Goal: Task Accomplishment & Management: Complete application form

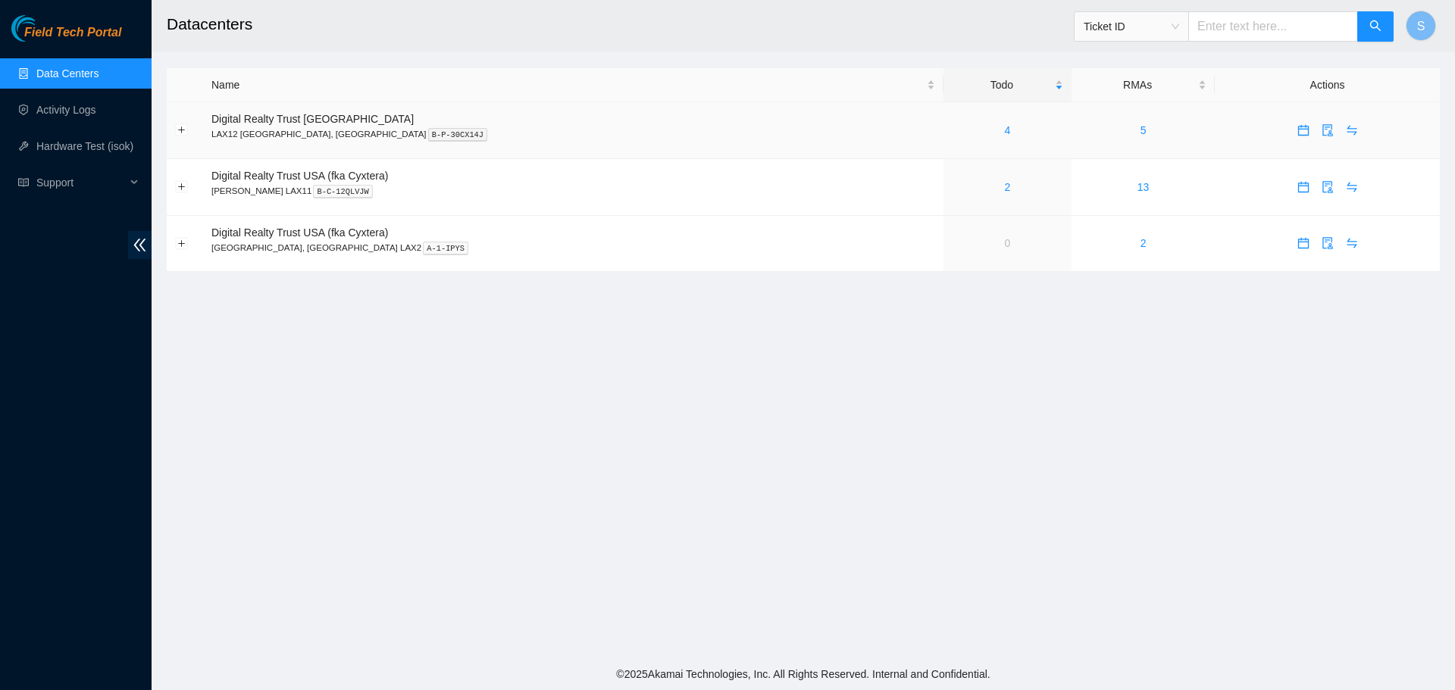
click at [952, 134] on div "4" at bounding box center [1007, 130] width 111 height 17
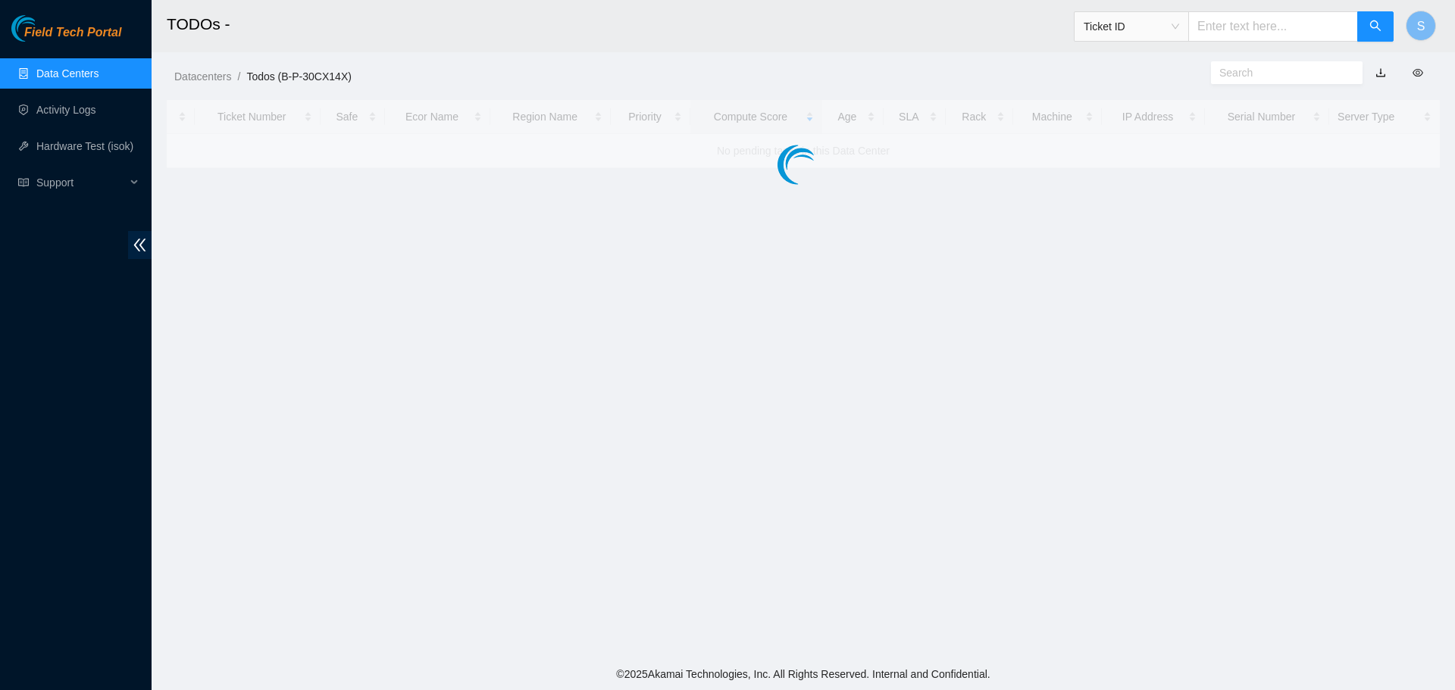
click at [899, 132] on div at bounding box center [803, 134] width 1273 height 68
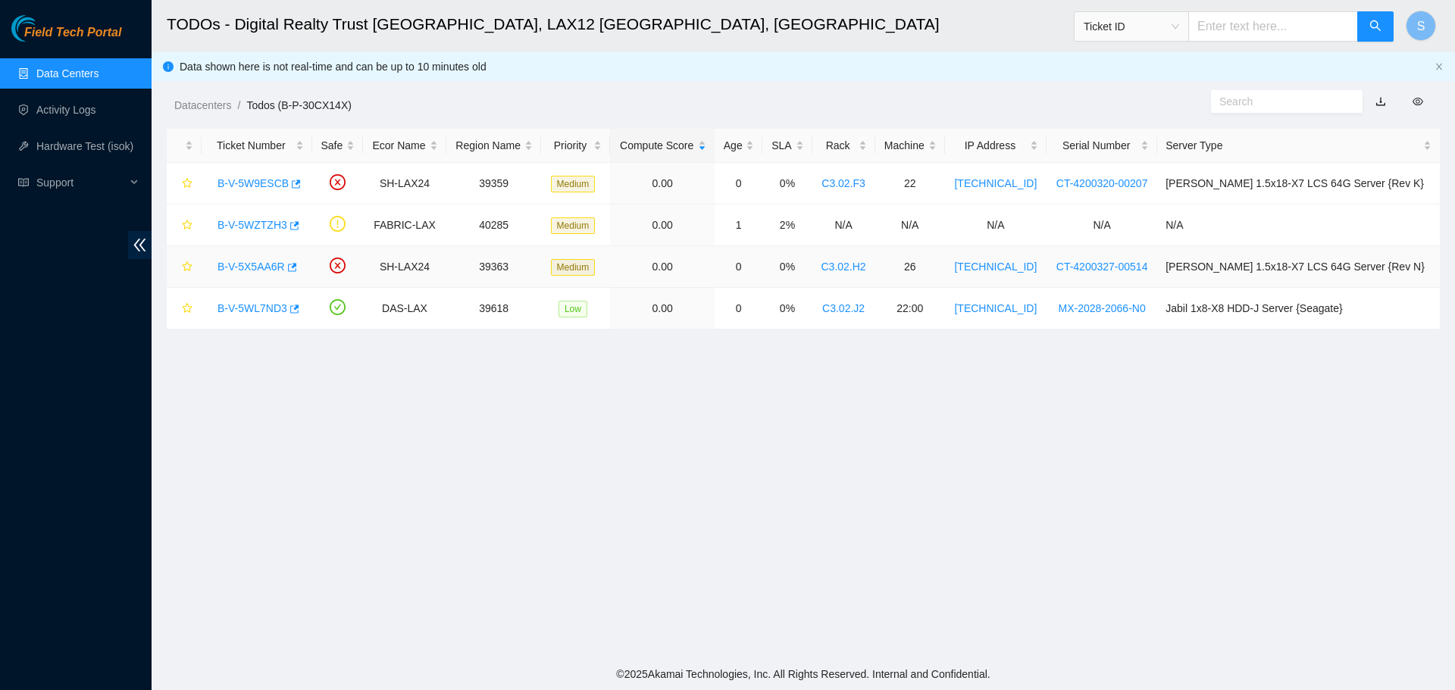
click at [258, 269] on link "B-V-5X5AA6R" at bounding box center [250, 267] width 67 height 12
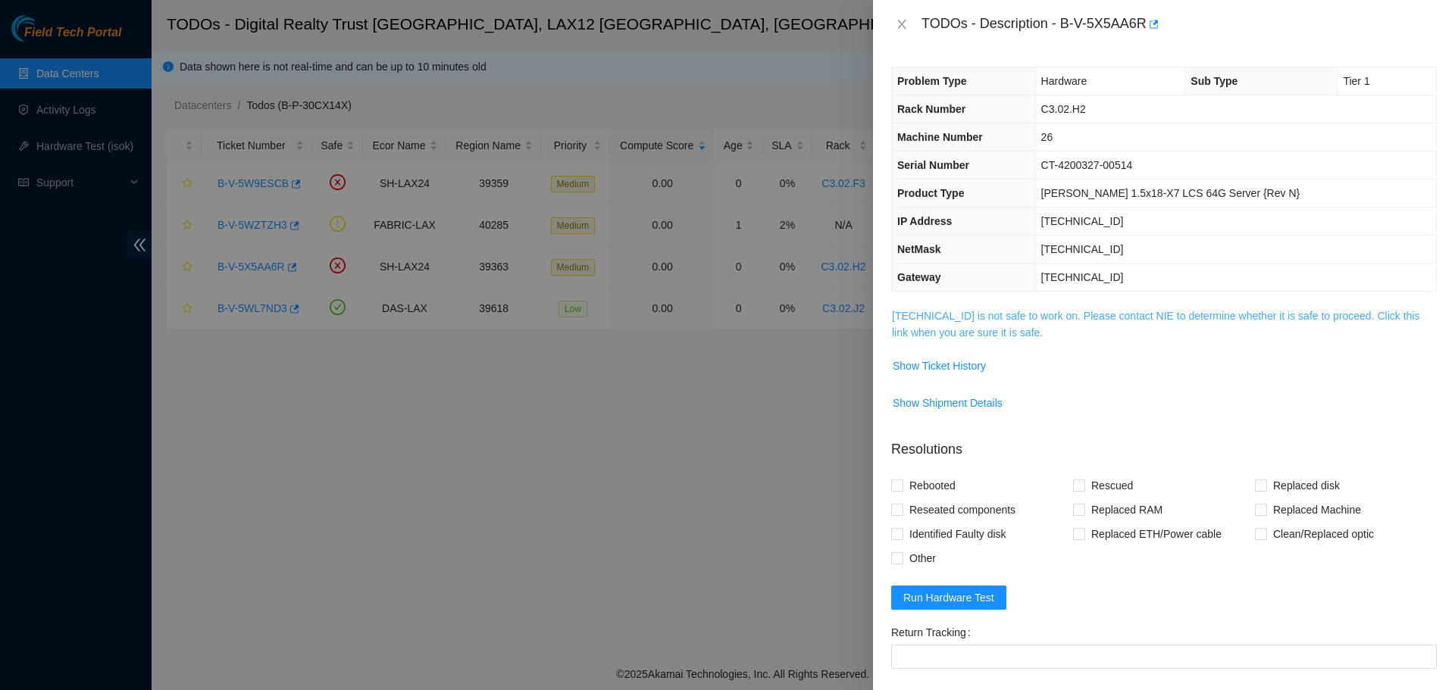
click at [933, 330] on link "[TECHNICAL_ID] is not safe to work on. Please contact NIE to determine whether …" at bounding box center [1155, 324] width 527 height 29
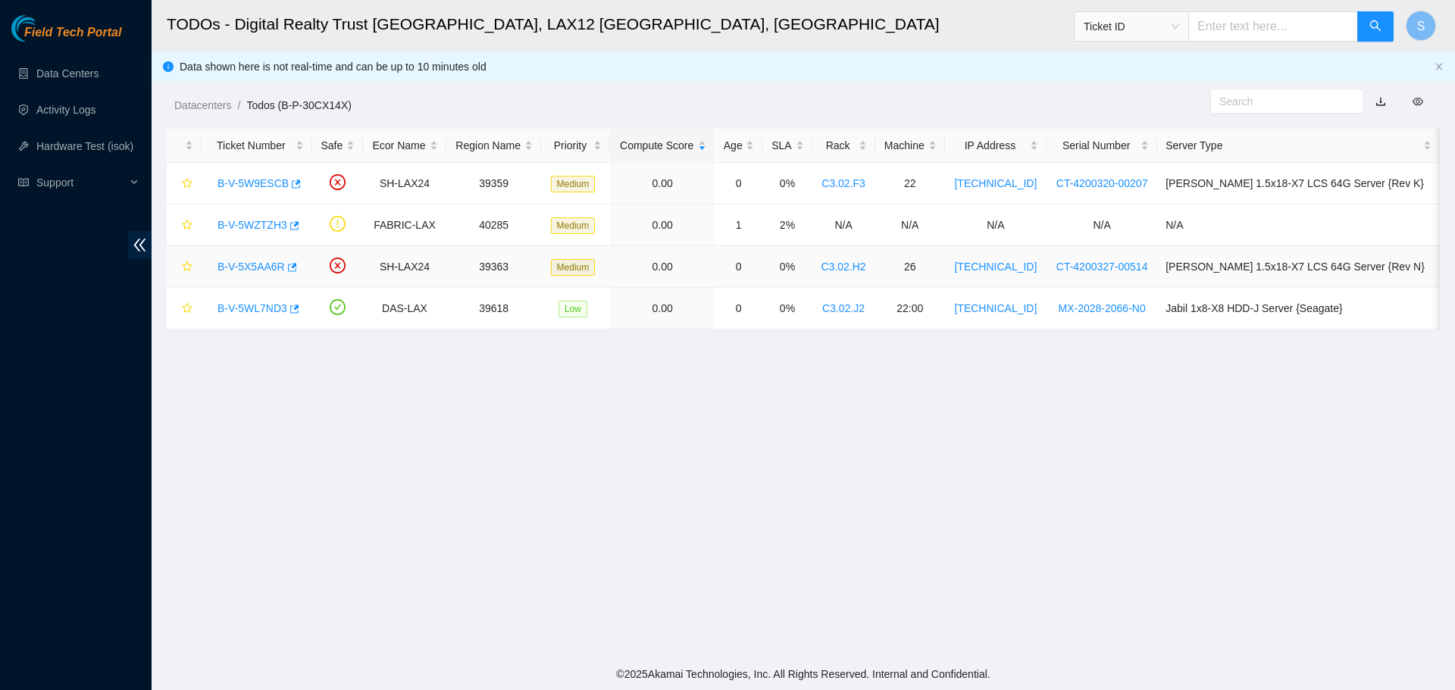
click at [260, 263] on link "B-V-5X5AA6R" at bounding box center [250, 267] width 67 height 12
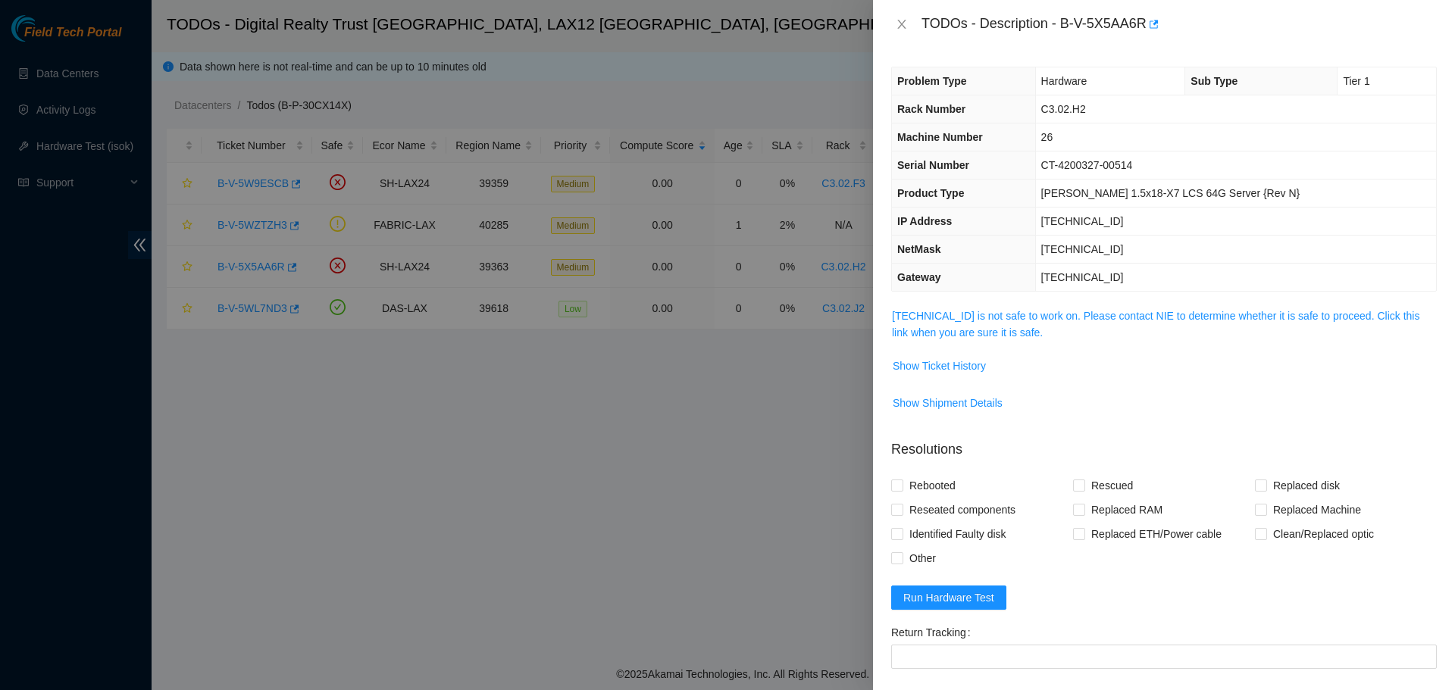
click at [1076, 324] on span "[TECHNICAL_ID] is not safe to work on. Please contact NIE to determine whether …" at bounding box center [1164, 324] width 544 height 33
click at [1076, 296] on div "Problem Type Hardware Sub Type Tier 1 Rack Number C3.02.H2 Machine Number 26 Se…" at bounding box center [1164, 369] width 582 height 642
click at [1080, 305] on div "Problem Type Hardware Sub Type Tier 1 Rack Number C3.02.H2 Machine Number 26 Se…" at bounding box center [1164, 369] width 582 height 642
click at [1082, 316] on link "[TECHNICAL_ID] is not safe to work on. Please contact NIE to determine whether …" at bounding box center [1155, 324] width 527 height 29
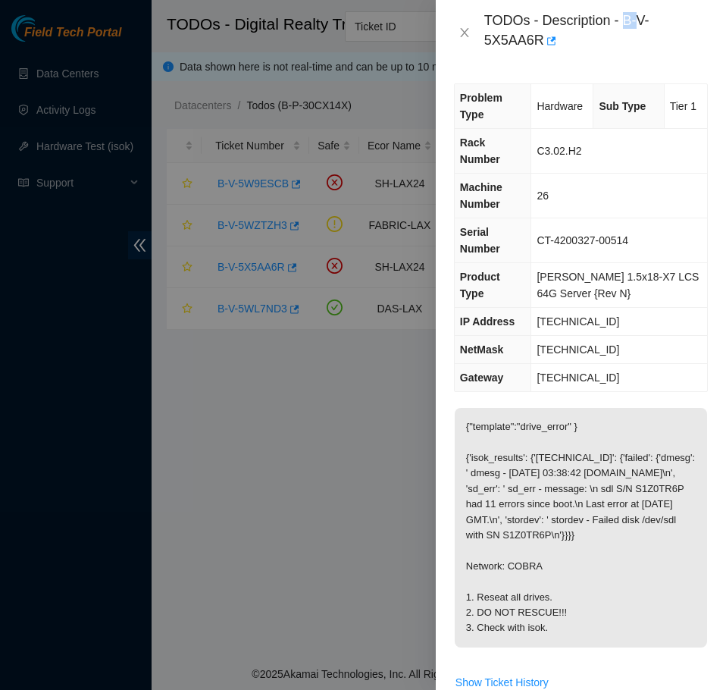
drag, startPoint x: 624, startPoint y: 22, endPoint x: 639, endPoint y: 29, distance: 15.9
click at [639, 29] on div "TODOs - Description - B-V-5X5AA6R" at bounding box center [596, 32] width 224 height 41
click at [640, 29] on div "TODOs - Description - B-V-5X5AA6R" at bounding box center [596, 32] width 224 height 41
drag, startPoint x: 624, startPoint y: 22, endPoint x: 644, endPoint y: 31, distance: 22.4
click at [644, 31] on div "TODOs - Description - B-V-5X5AA6R" at bounding box center [596, 32] width 224 height 41
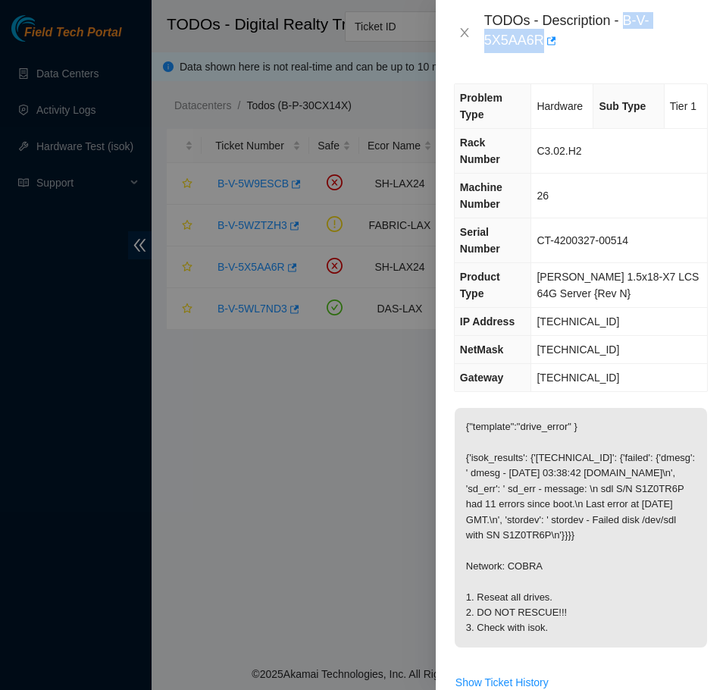
copy div "B-V-5X5AA6R"
click at [464, 32] on icon "close" at bounding box center [464, 32] width 8 height 9
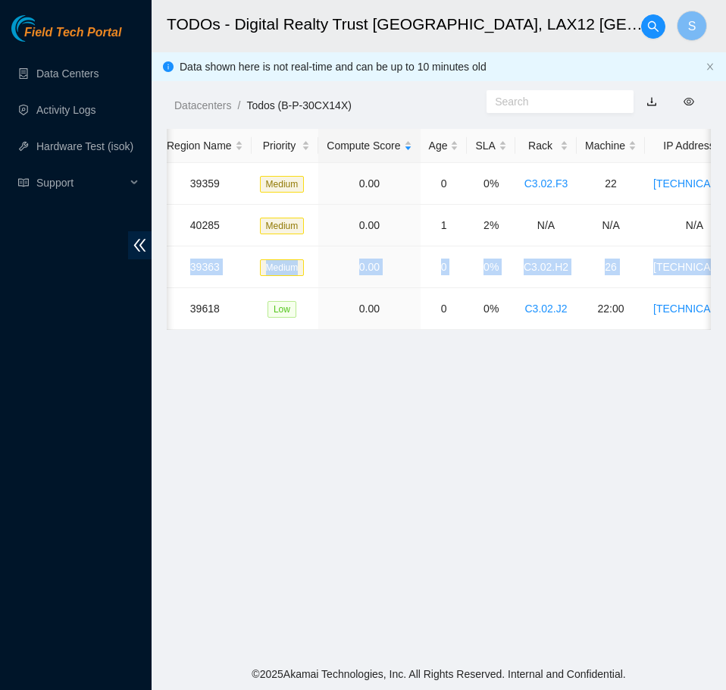
scroll to position [0, 596]
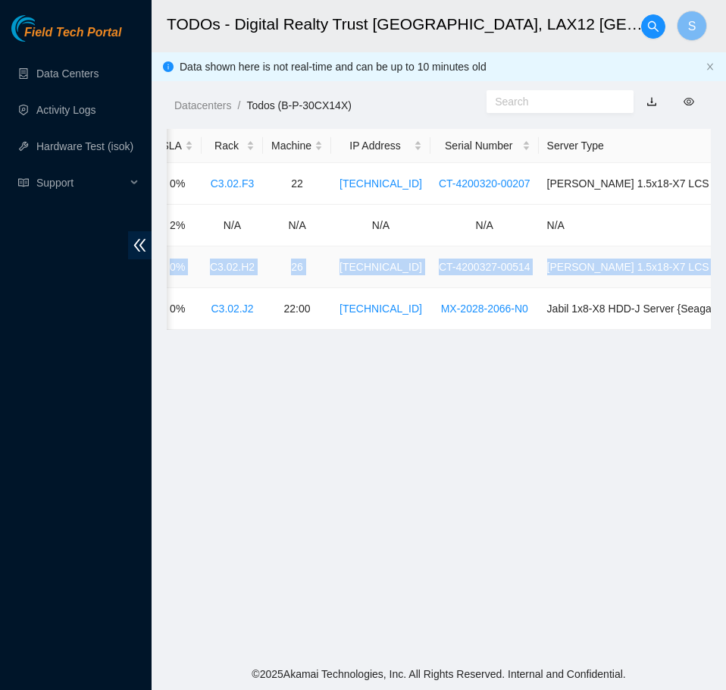
drag, startPoint x: 367, startPoint y: 267, endPoint x: 702, endPoint y: 264, distance: 334.2
click at [702, 264] on tr "B-V-5X5AA6R SH-LAX24 39363 Medium 0.00 0 0% C3.02.H2 26 184.27.194.39 CT-420032…" at bounding box center [192, 267] width 1243 height 42
copy tr "SH-LAX24 39363 Medium 0.00 0 0% C3.02.H2 26 184.27.194.39 CT-4200327-00514 Ciar…"
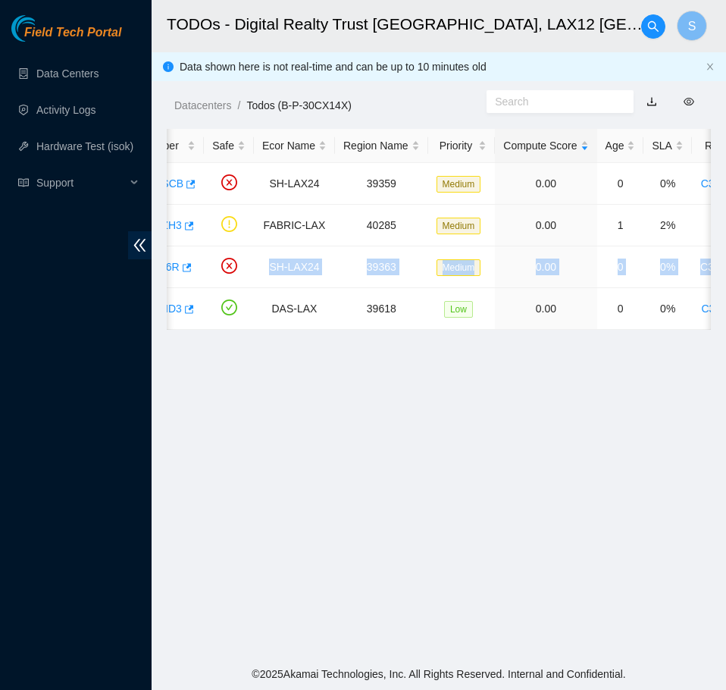
scroll to position [0, 0]
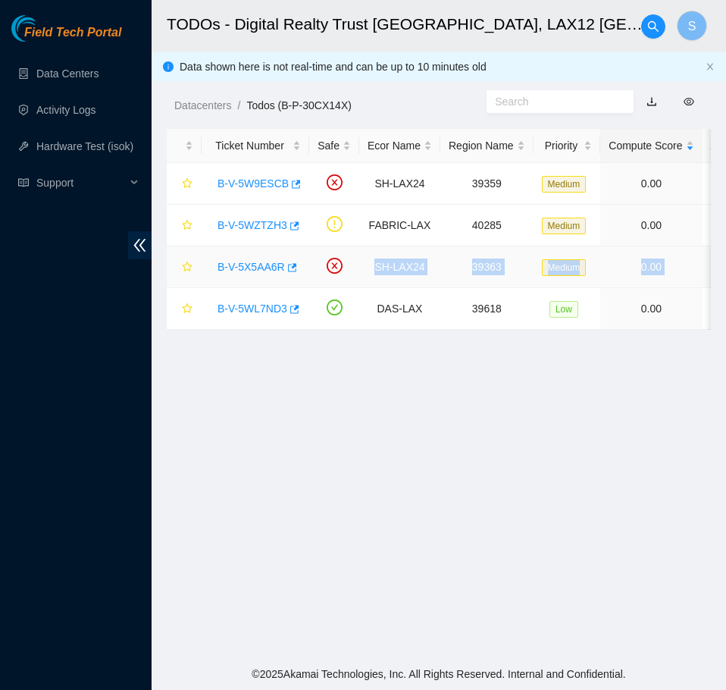
click at [249, 268] on link "B-V-5X5AA6R" at bounding box center [250, 267] width 67 height 12
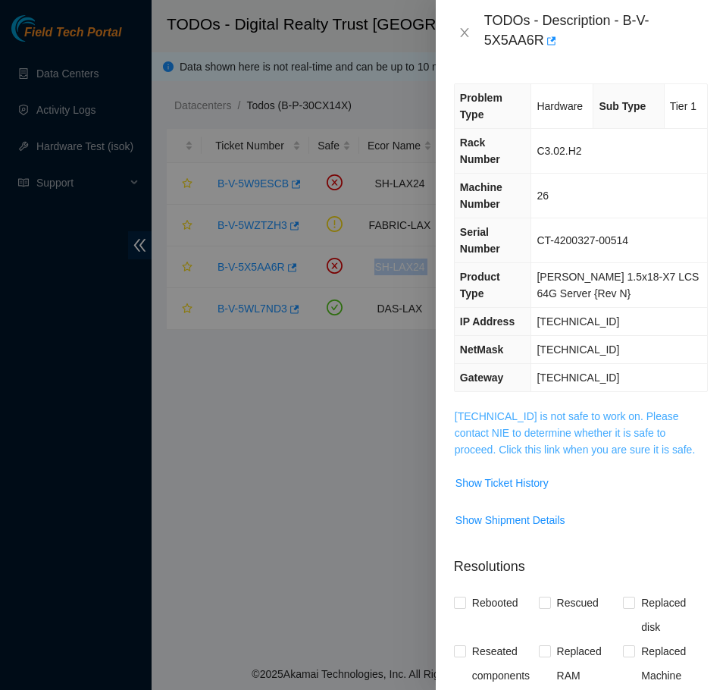
click at [564, 410] on link "[TECHNICAL_ID] is not safe to work on. Please contact NIE to determine whether …" at bounding box center [575, 432] width 240 height 45
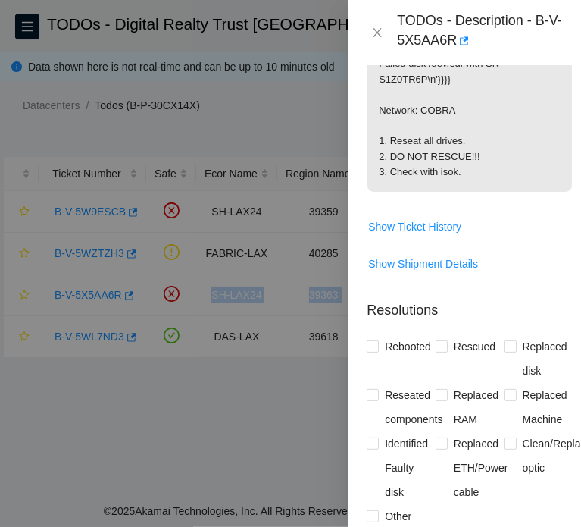
scroll to position [682, 0]
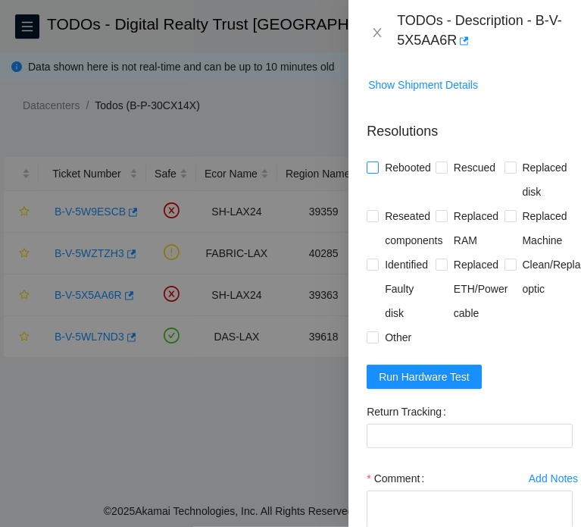
click at [391, 169] on span "Rebooted" at bounding box center [408, 167] width 58 height 24
click at [377, 169] on input "Rebooted" at bounding box center [372, 166] width 11 height 11
checkbox input "true"
click at [390, 215] on span "Reseated components" at bounding box center [414, 228] width 70 height 48
click at [377, 215] on input "Reseated components" at bounding box center [372, 215] width 11 height 11
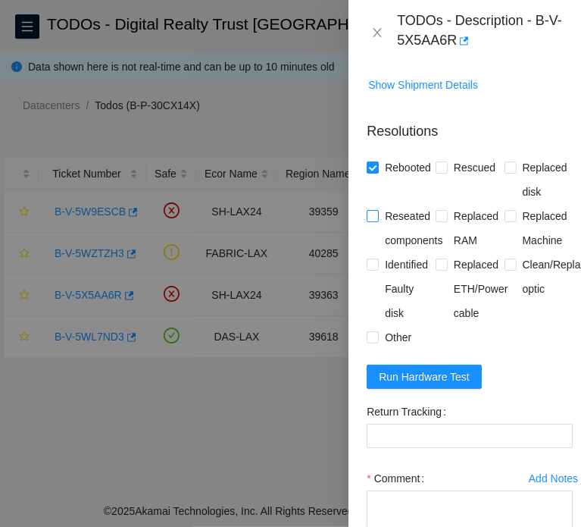
checkbox input "true"
click at [442, 372] on span "Run Hardware Test" at bounding box center [424, 376] width 91 height 17
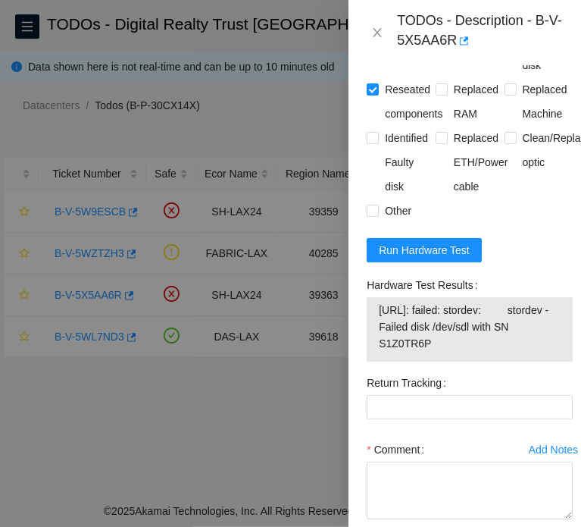
scroll to position [833, 0]
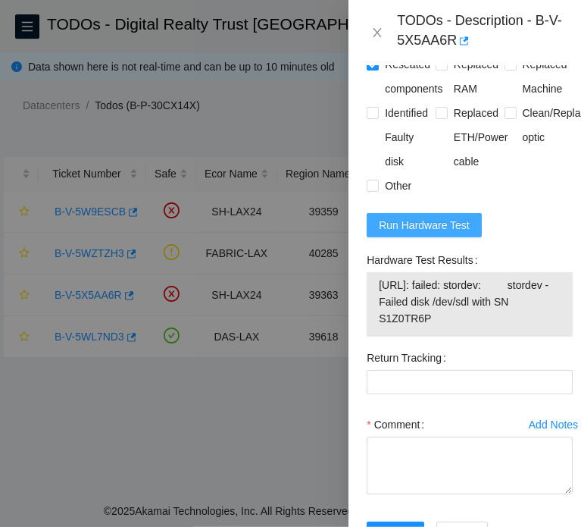
drag, startPoint x: 477, startPoint y: 216, endPoint x: 489, endPoint y: 222, distance: 13.6
click at [489, 222] on form "Resolutions Rebooted Rescued Replaced disk Reseated components Replaced RAM Rep…" at bounding box center [470, 261] width 206 height 606
click at [455, 218] on span "Run Hardware Test" at bounding box center [424, 225] width 91 height 17
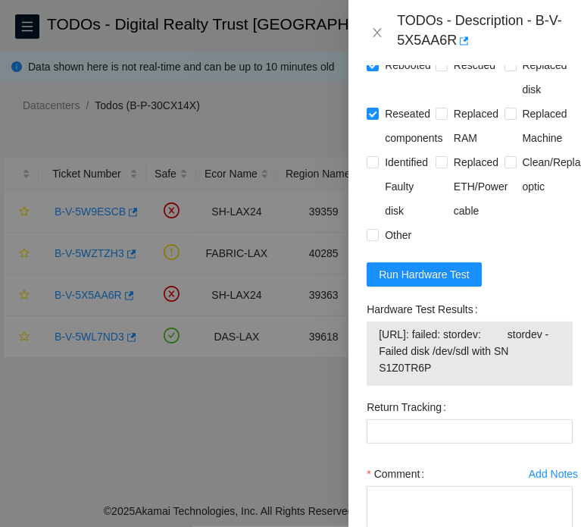
scroll to position [887, 0]
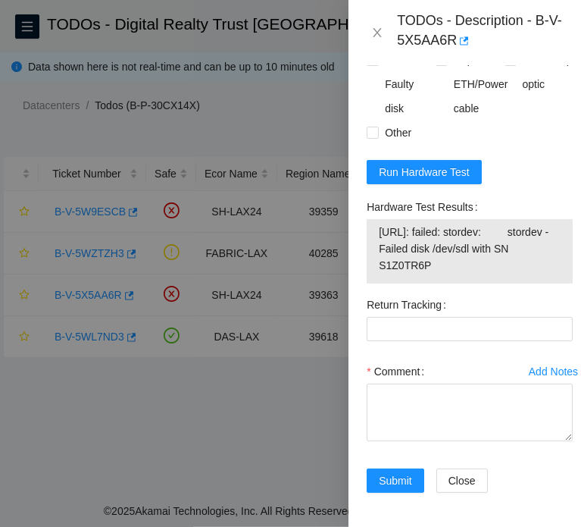
drag, startPoint x: 458, startPoint y: 261, endPoint x: 371, endPoint y: 230, distance: 92.8
click at [371, 230] on div "184.27.194.39: failed: stordev: stordev - Failed disk /dev/sdl with SN S1Z0TR6P" at bounding box center [470, 251] width 206 height 64
copy tbody "184.27.194.39: failed: stordev: stordev - Failed disk /dev/sdl with SN S1Z0TR6P"
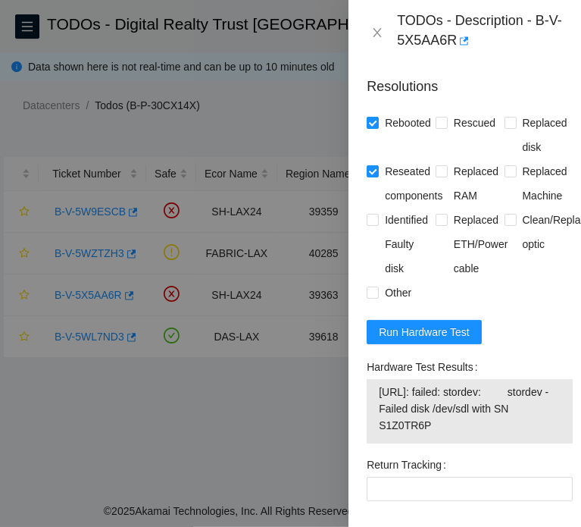
scroll to position [735, 0]
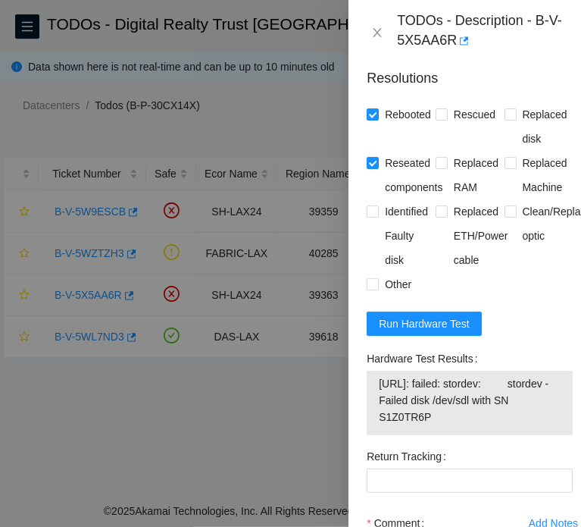
click at [446, 421] on span "184.27.194.39: failed: stordev: stordev - Failed disk /dev/sdl with SN S1Z0TR6P" at bounding box center [470, 400] width 182 height 50
click at [449, 419] on span "184.27.194.39: failed: stordev: stordev - Failed disk /dev/sdl with SN S1Z0TR6P" at bounding box center [470, 400] width 182 height 50
drag, startPoint x: 452, startPoint y: 417, endPoint x: 370, endPoint y: 377, distance: 91.2
click at [370, 377] on div "184.27.194.39: failed: stordev: stordev - Failed disk /dev/sdl with SN S1Z0TR6P" at bounding box center [470, 403] width 206 height 64
copy tbody "184.27.194.39: failed: stordev: stordev - Failed disk /dev/sdl with SN S1Z0TR6P"
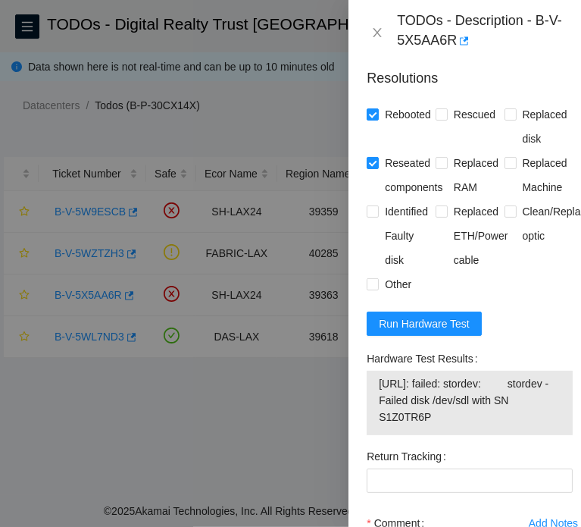
click at [442, 426] on td "184.27.194.39: failed: stordev: stordev - Failed disk /dev/sdl with SN S1Z0TR6P" at bounding box center [469, 402] width 183 height 57
drag, startPoint x: 449, startPoint y: 419, endPoint x: 395, endPoint y: 414, distance: 54.0
click at [395, 414] on span "184.27.194.39: failed: stordev: stordev - Failed disk /dev/sdl with SN S1Z0TR6P" at bounding box center [470, 400] width 182 height 50
copy span "S1Z0TR6P"
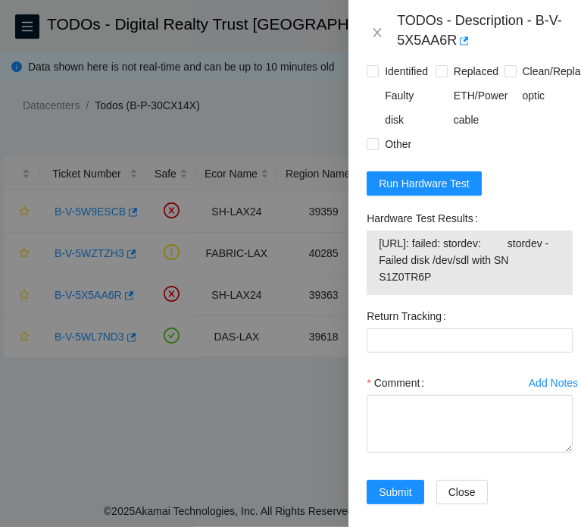
scroll to position [908, 0]
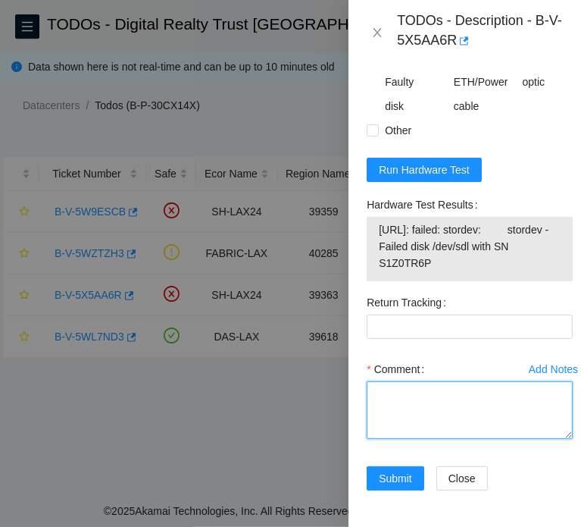
click at [471, 384] on textarea "Comment" at bounding box center [470, 410] width 206 height 58
paste textarea "**********"
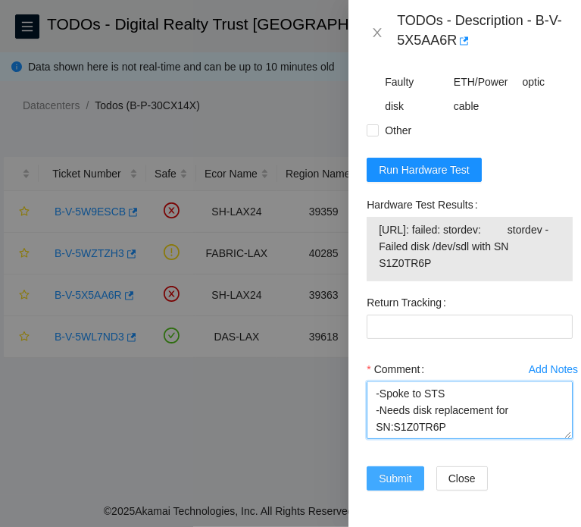
type textarea "**********"
click at [408, 470] on span "Submit" at bounding box center [395, 478] width 33 height 17
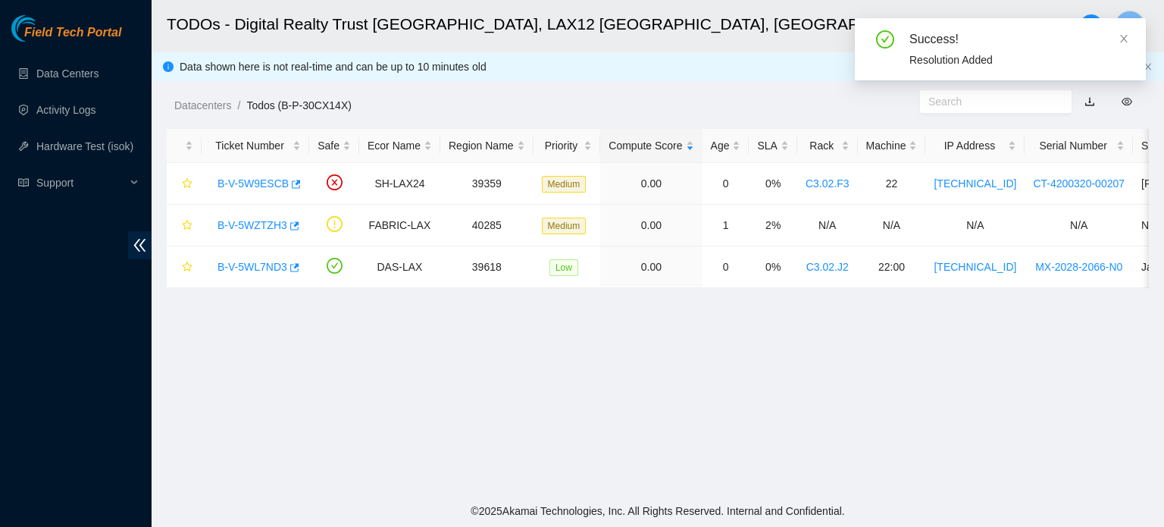
scroll to position [455, 0]
click at [239, 183] on link "B-V-5W9ESCB" at bounding box center [252, 183] width 71 height 12
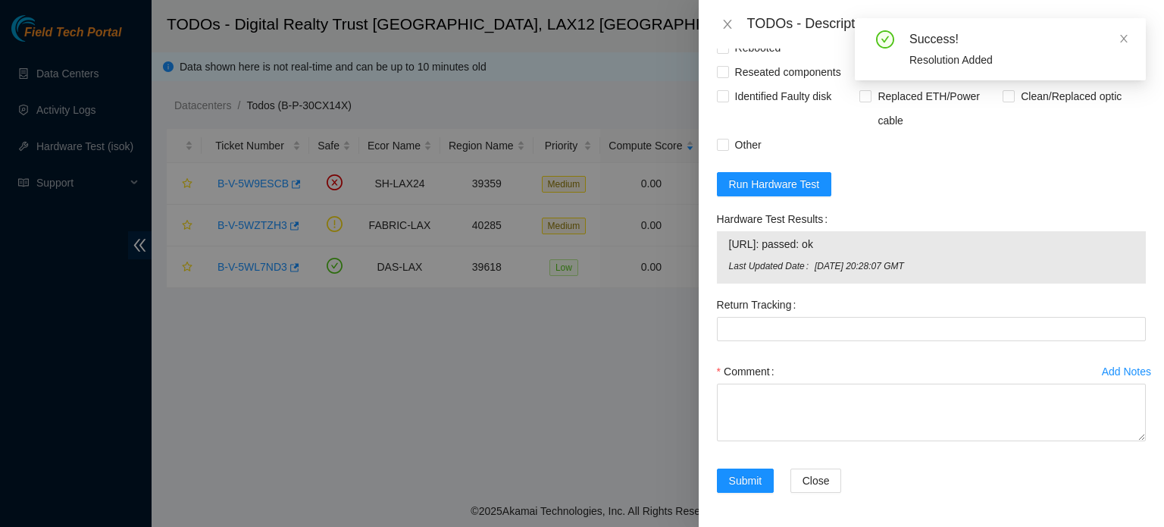
scroll to position [135, 0]
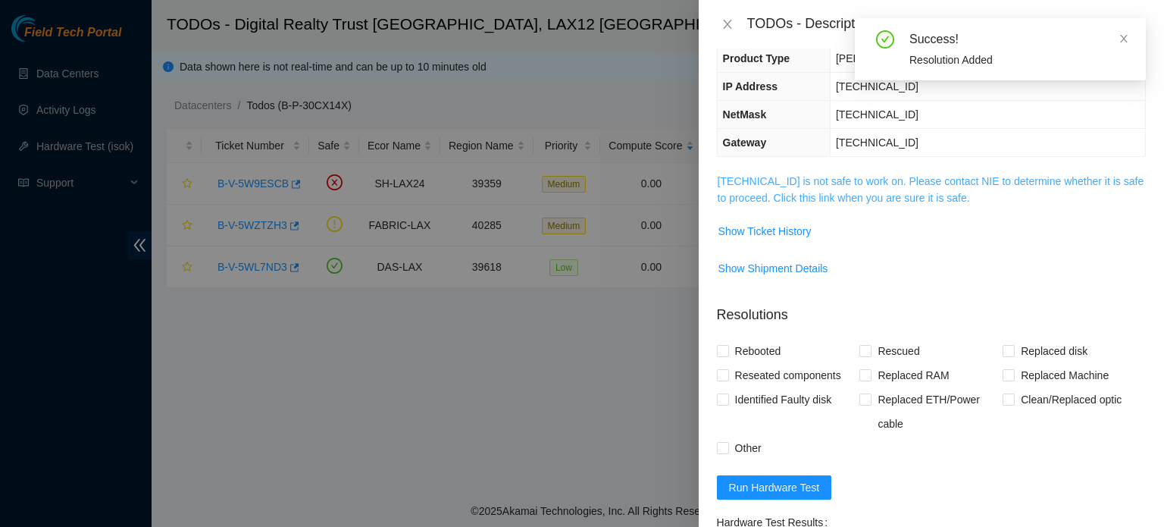
click at [896, 190] on link "184.28.73.25 is not safe to work on. Please contact NIE to determine whether it…" at bounding box center [931, 189] width 427 height 29
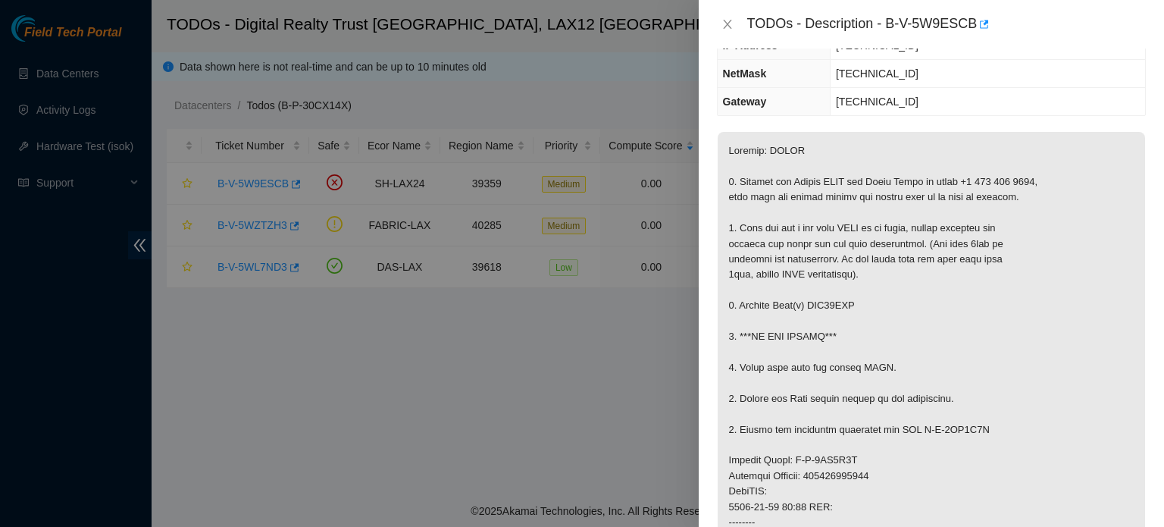
scroll to position [286, 0]
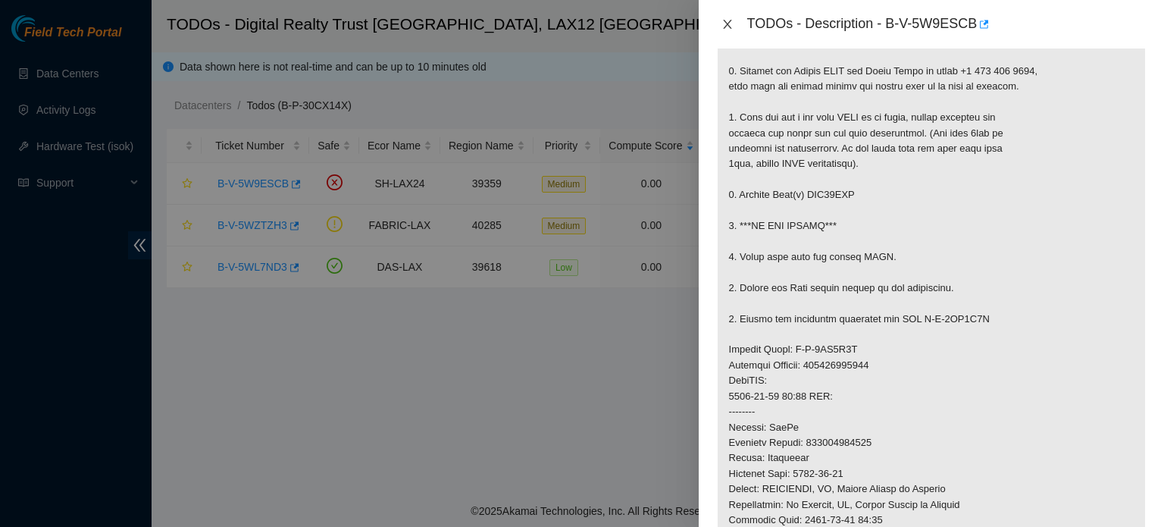
click at [735, 20] on button "Close" at bounding box center [727, 24] width 21 height 14
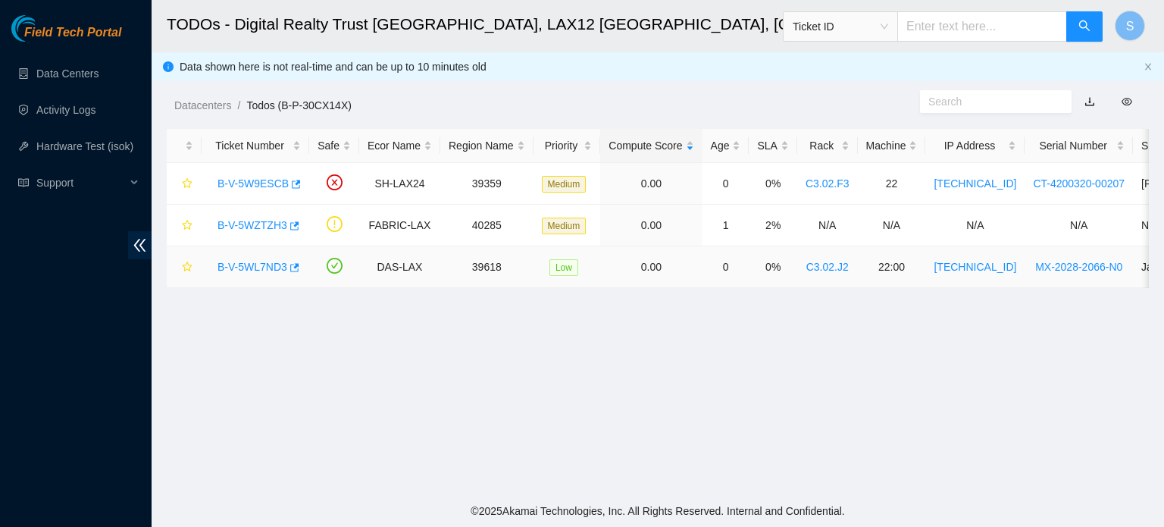
click at [249, 266] on link "B-V-5WL7ND3" at bounding box center [252, 267] width 70 height 12
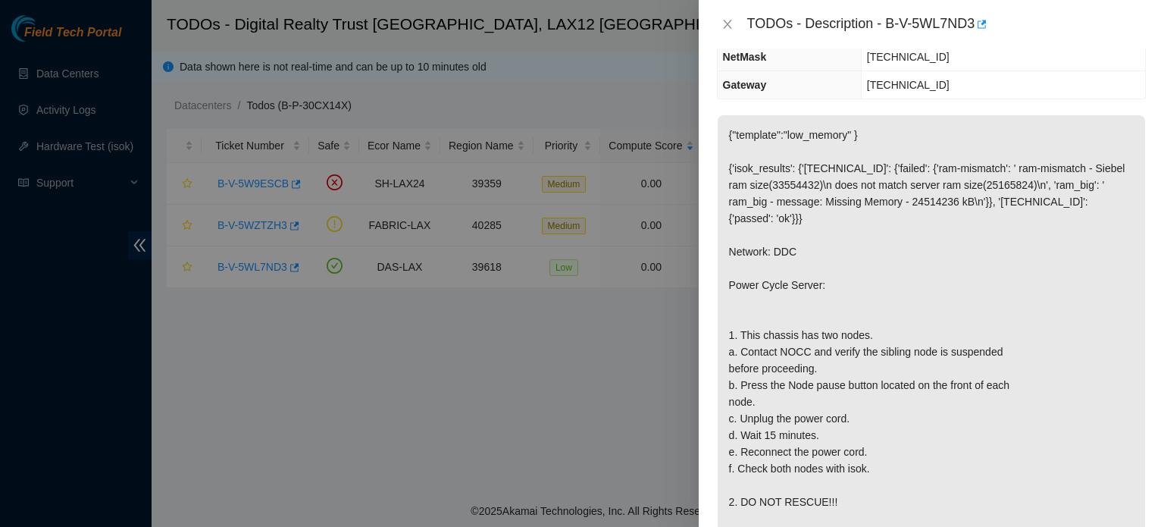
scroll to position [164, 0]
click at [730, 30] on icon "close" at bounding box center [727, 24] width 12 height 12
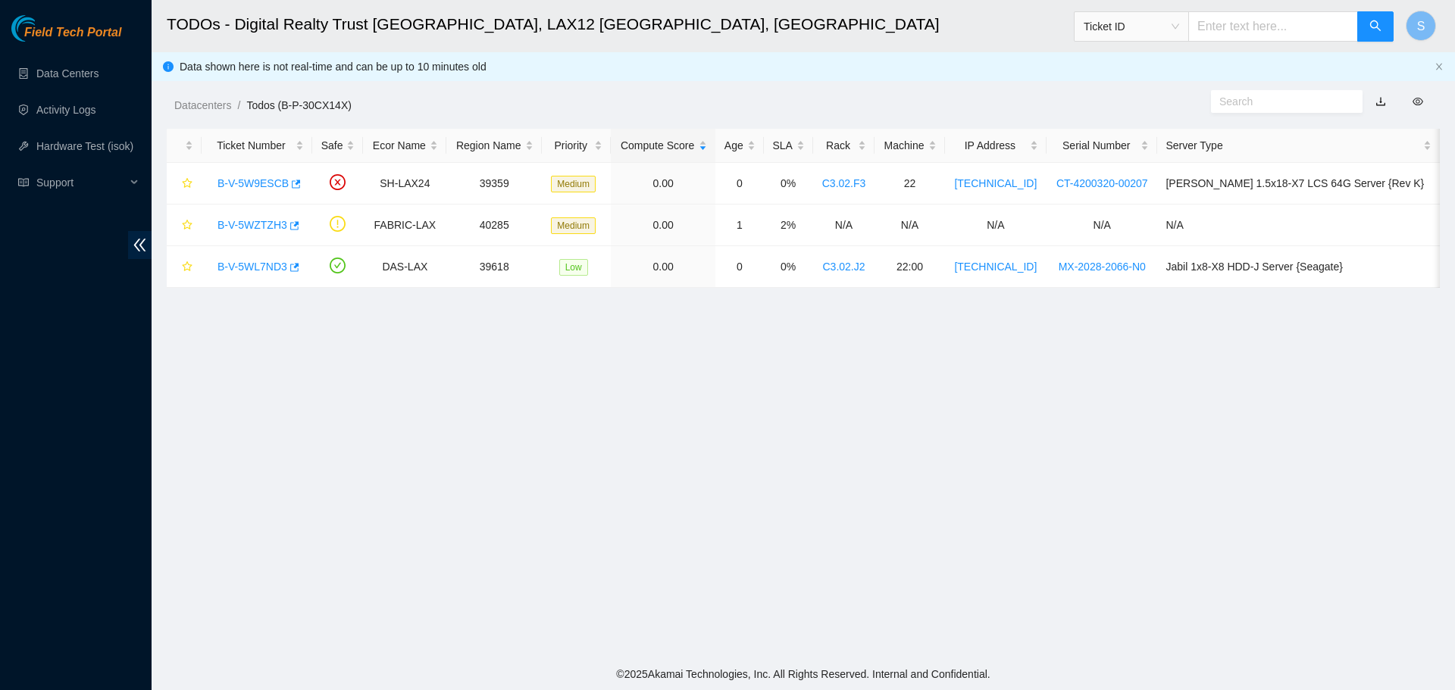
scroll to position [214, 0]
